Goal: Task Accomplishment & Management: Manage account settings

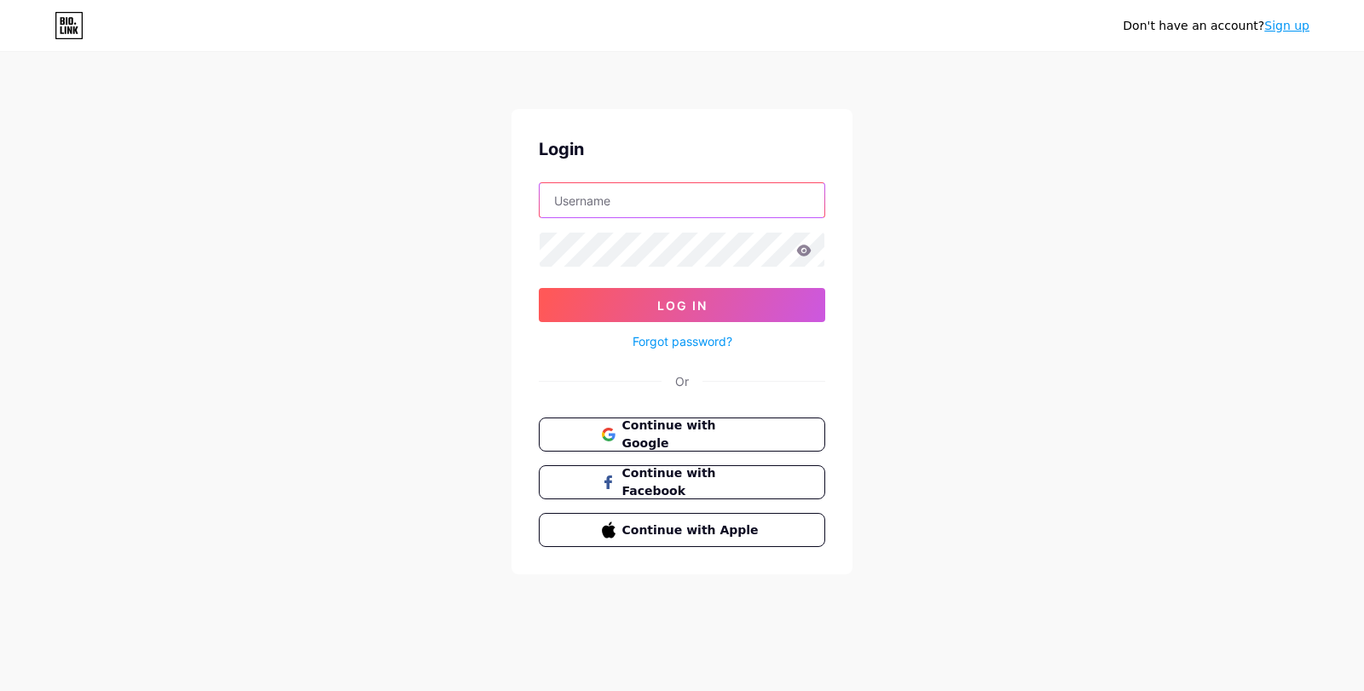
type input "[EMAIL_ADDRESS][DOMAIN_NAME]"
click at [806, 254] on icon at bounding box center [804, 250] width 14 height 11
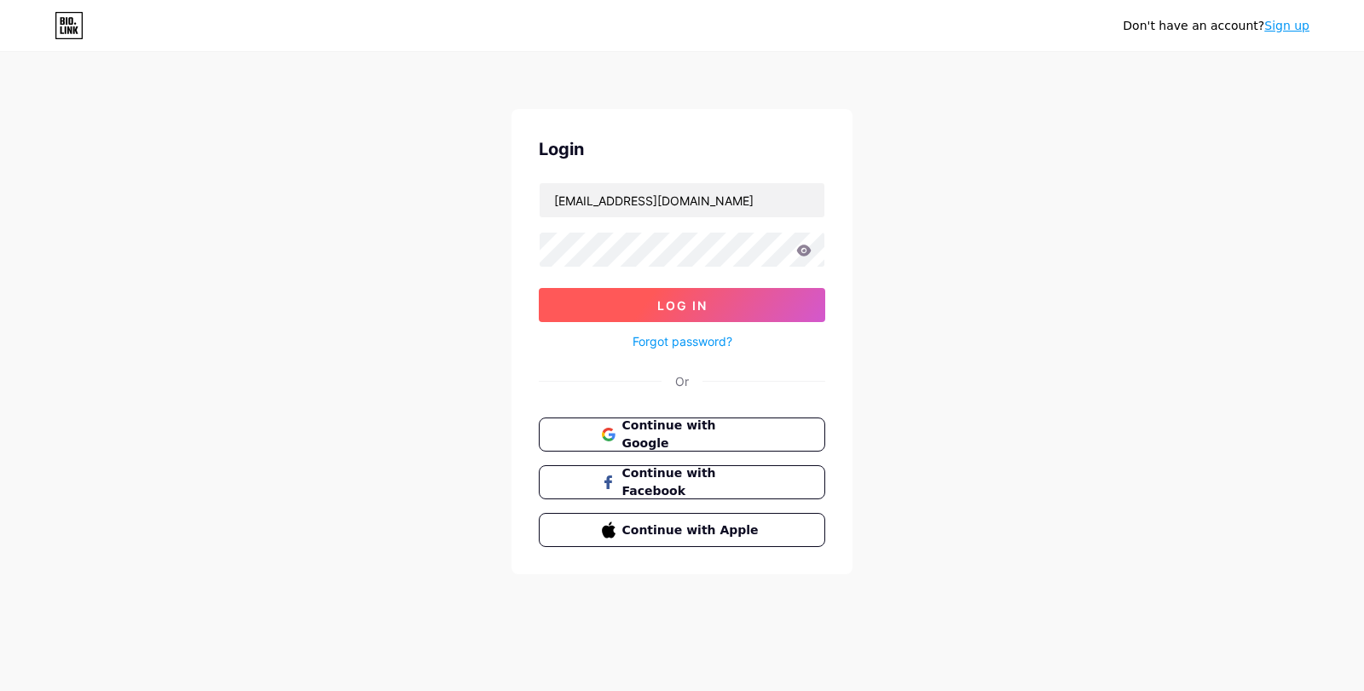
click at [705, 299] on span "Log In" at bounding box center [682, 305] width 50 height 14
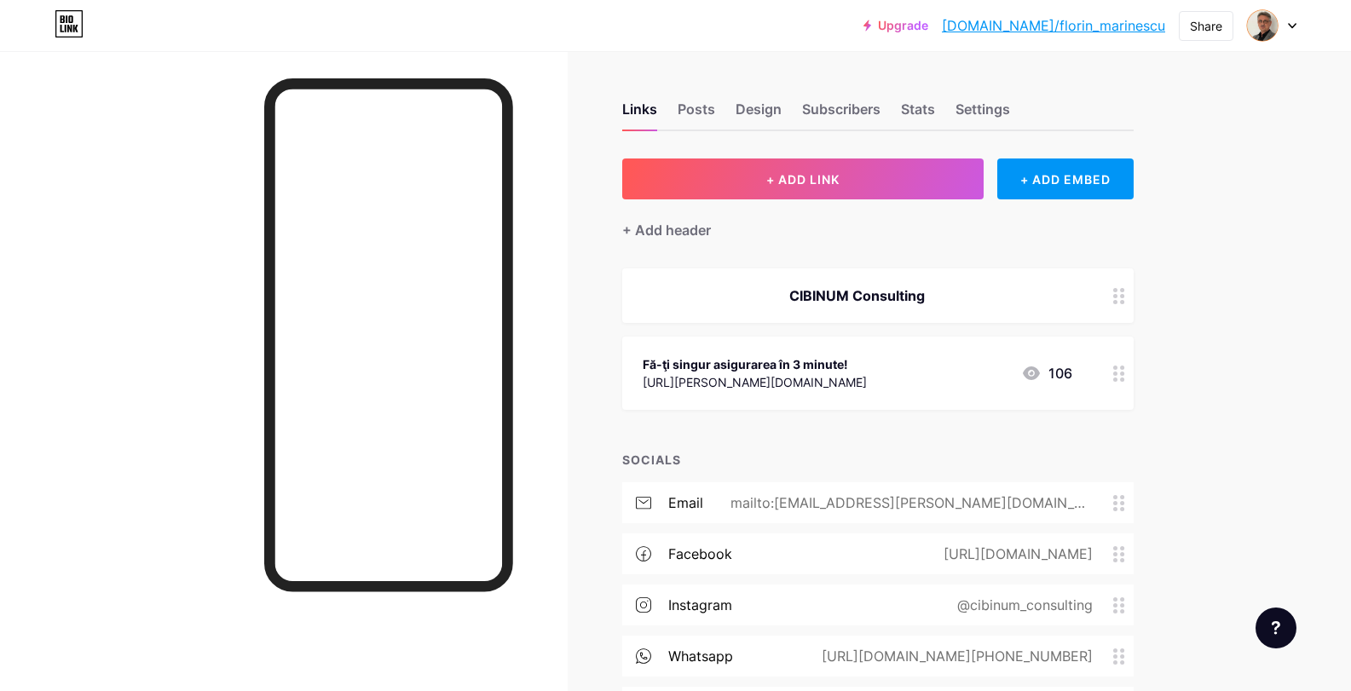
click at [1033, 371] on icon at bounding box center [1031, 374] width 17 height 14
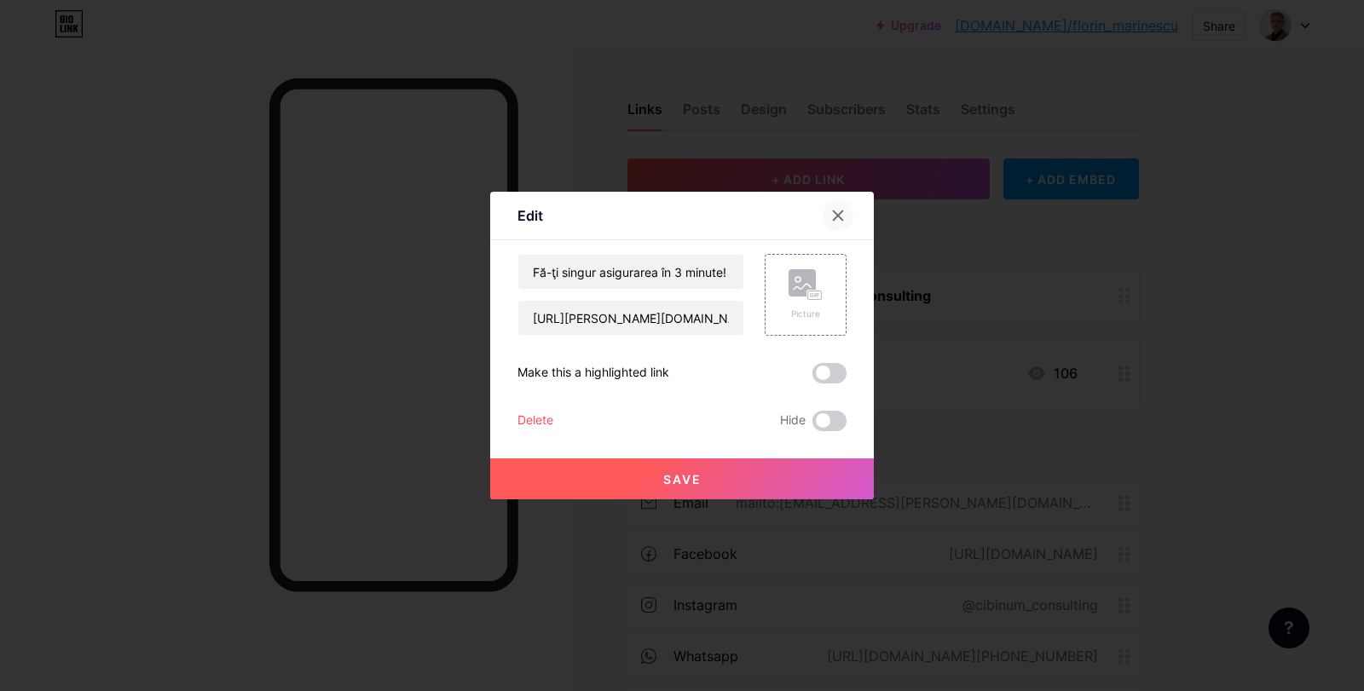
click at [838, 215] on icon at bounding box center [838, 215] width 9 height 9
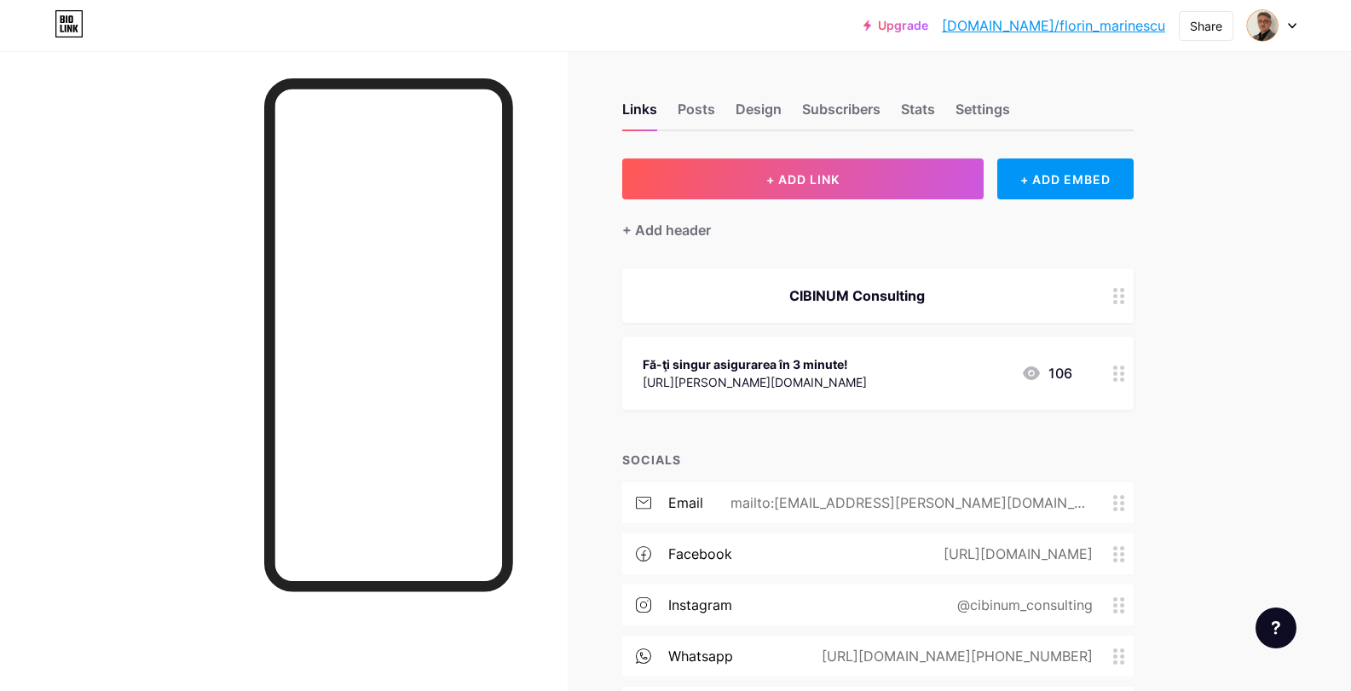
click at [1066, 371] on div "106" at bounding box center [1046, 373] width 51 height 20
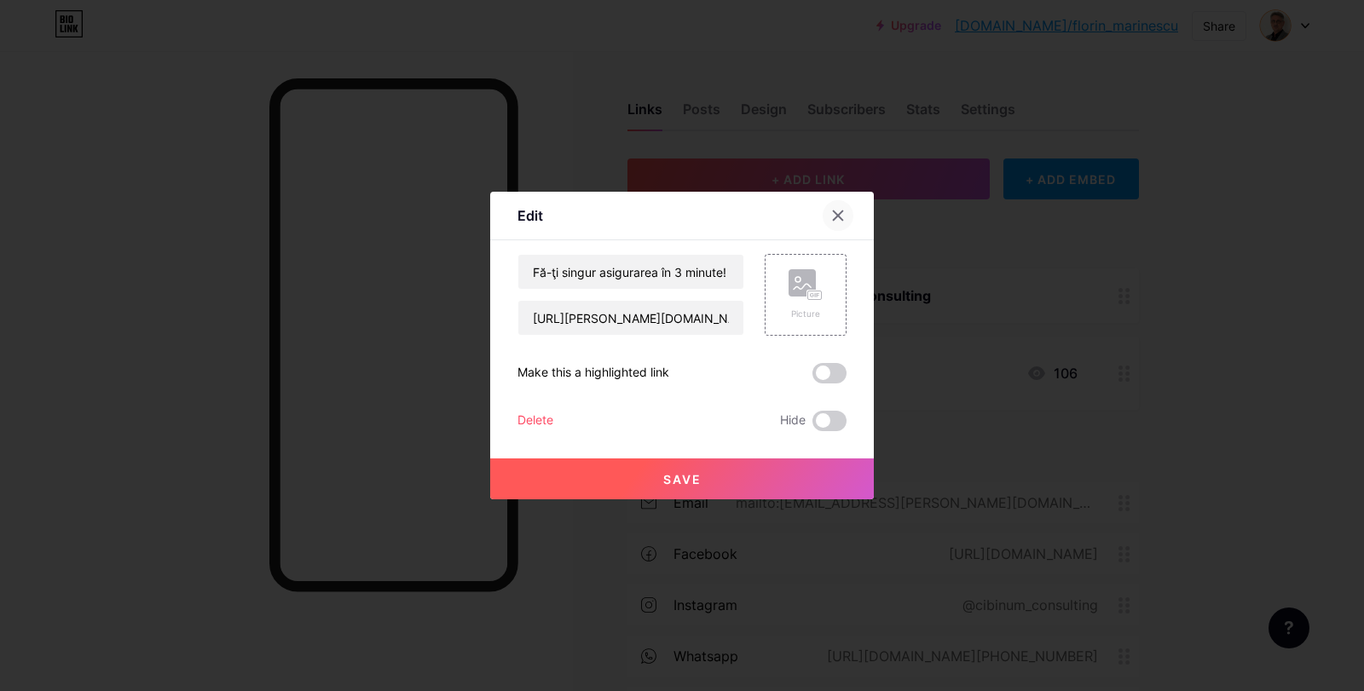
click at [838, 211] on icon at bounding box center [838, 216] width 14 height 14
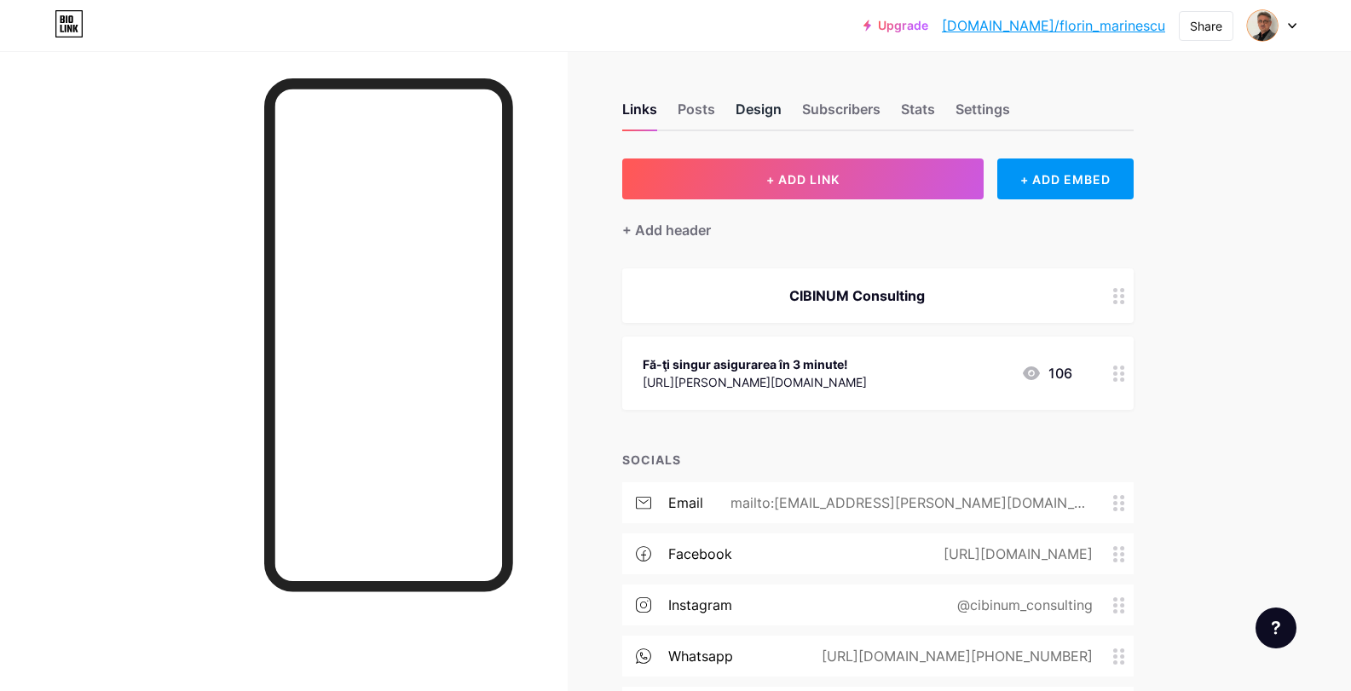
click at [771, 113] on div "Design" at bounding box center [759, 114] width 46 height 31
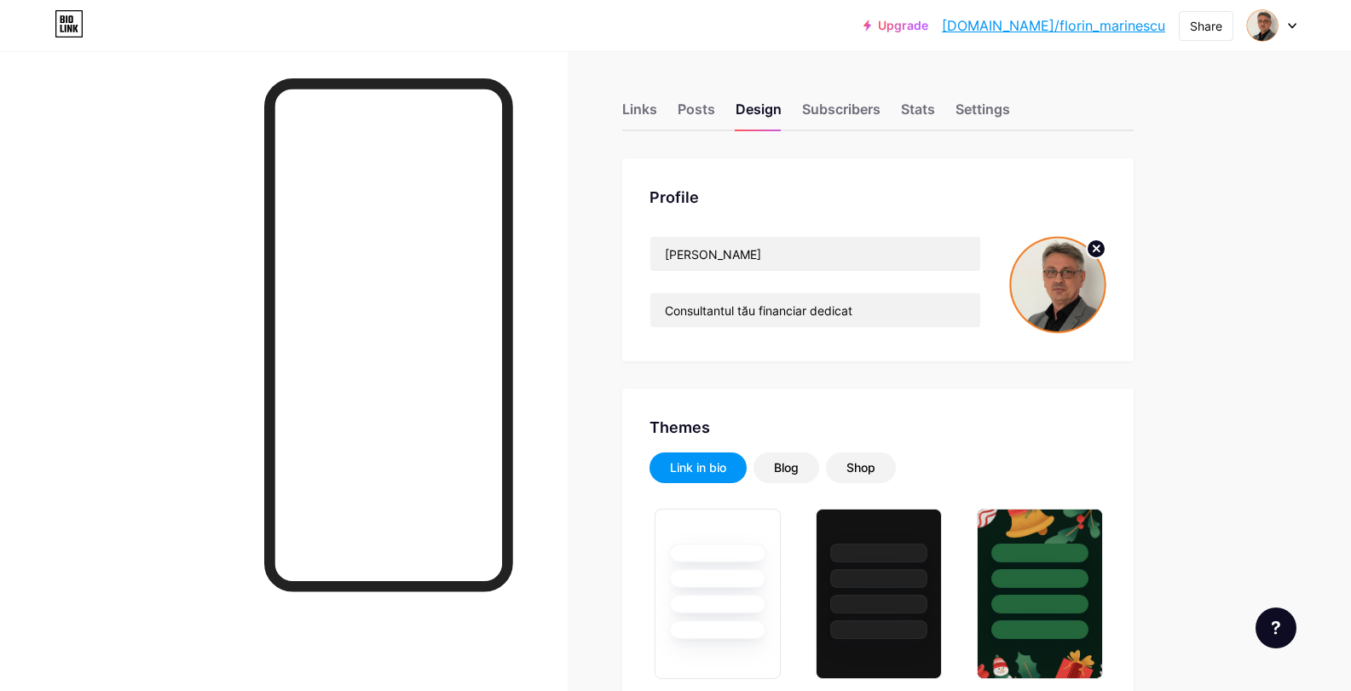
type input "#f67e0e"
type input "#ffffff"
click at [925, 106] on div "Stats" at bounding box center [918, 114] width 34 height 31
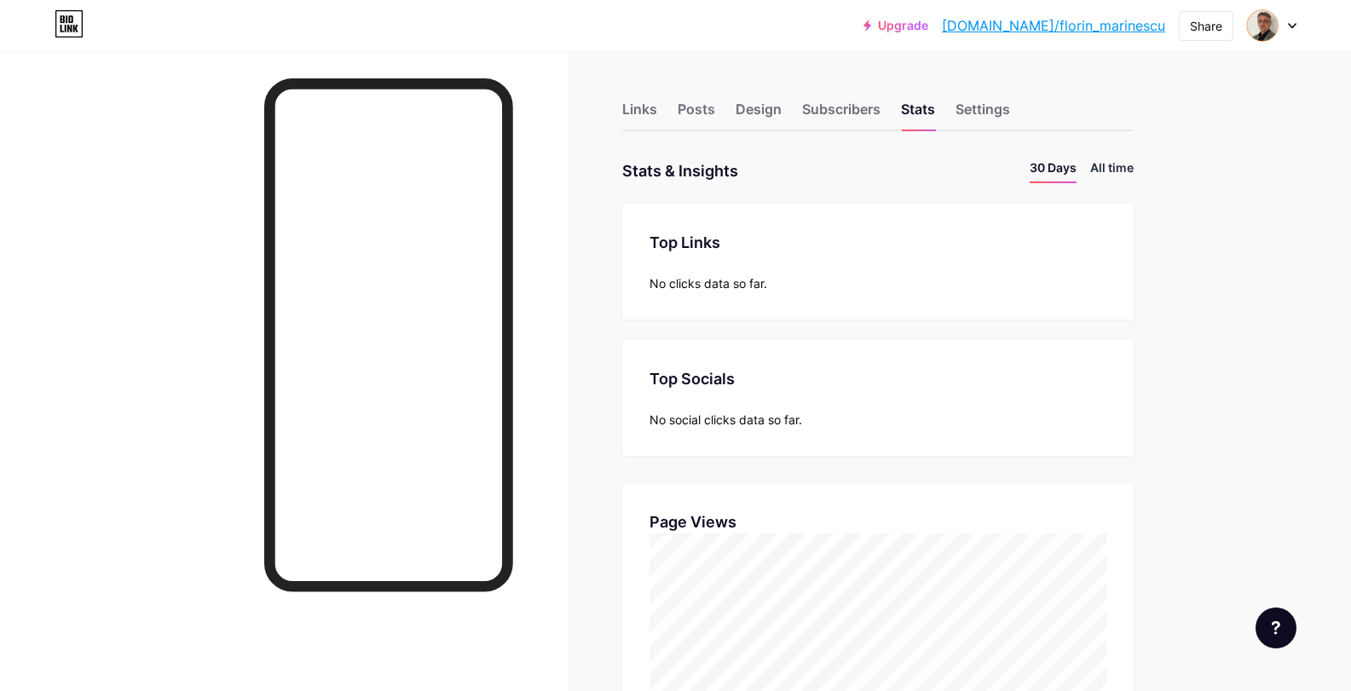
click at [1117, 166] on li "All time" at bounding box center [1111, 171] width 43 height 25
click at [686, 107] on div "Posts" at bounding box center [697, 114] width 38 height 31
